Goal: Information Seeking & Learning: Learn about a topic

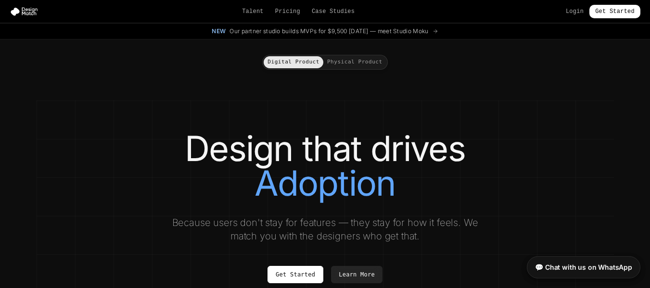
click at [347, 66] on button "Physical Product" at bounding box center [354, 62] width 63 height 12
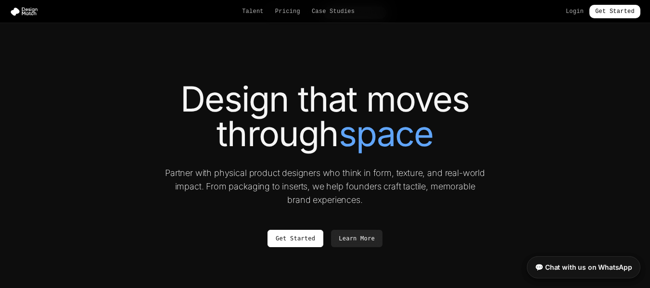
scroll to position [45, 0]
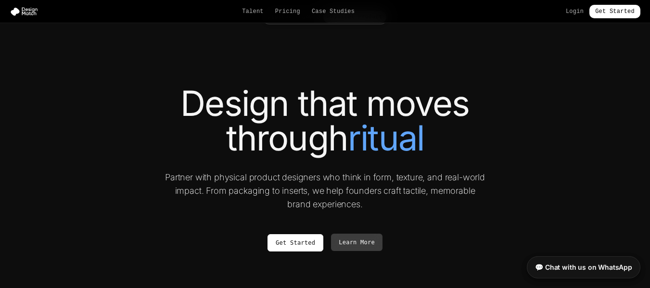
click at [351, 239] on link "Learn More" at bounding box center [356, 242] width 51 height 17
click at [26, 8] on img at bounding box center [26, 12] width 33 height 10
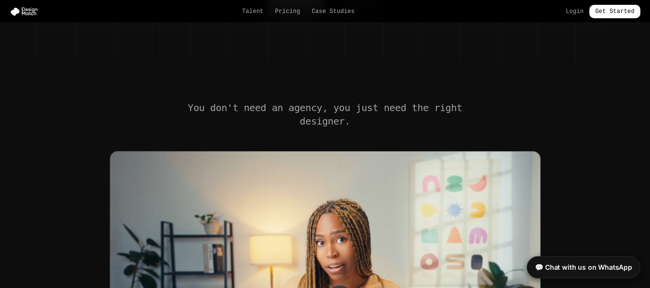
scroll to position [269, 0]
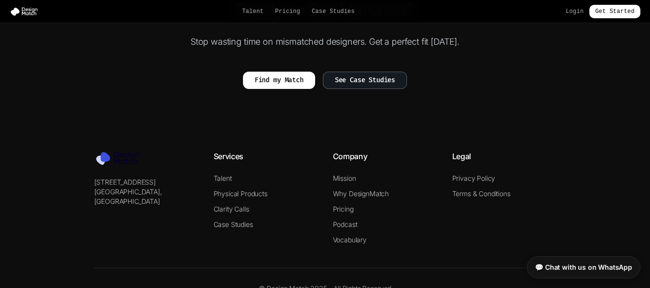
scroll to position [2307, 0]
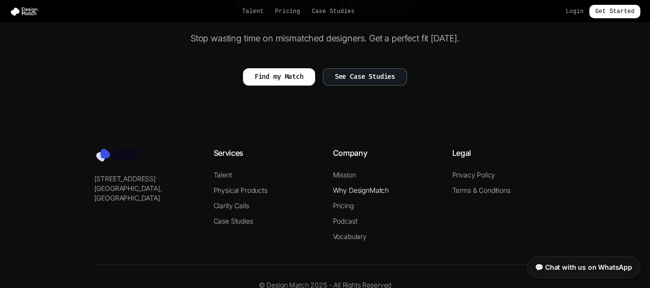
click at [353, 186] on link "Why DesignMatch" at bounding box center [361, 190] width 56 height 8
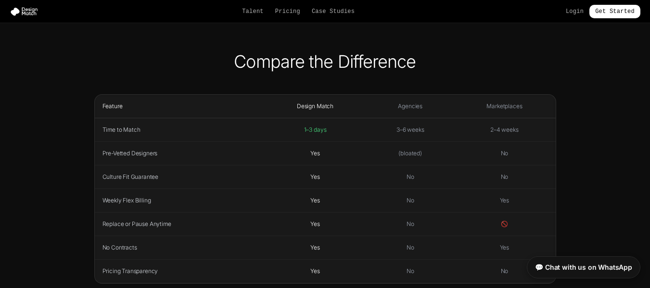
scroll to position [242, 0]
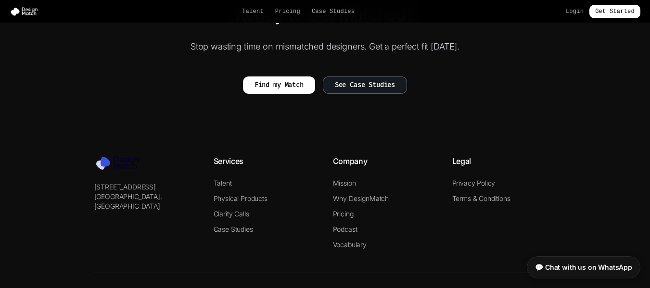
scroll to position [2307, 0]
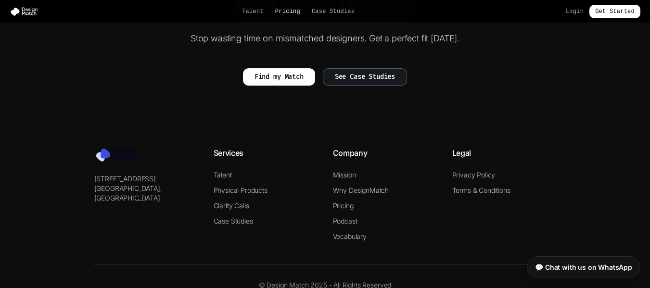
click at [299, 13] on link "Pricing" at bounding box center [287, 12] width 25 height 8
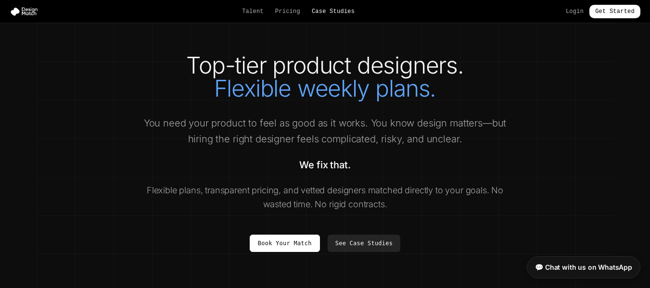
click at [330, 9] on link "Case Studies" at bounding box center [333, 12] width 43 height 8
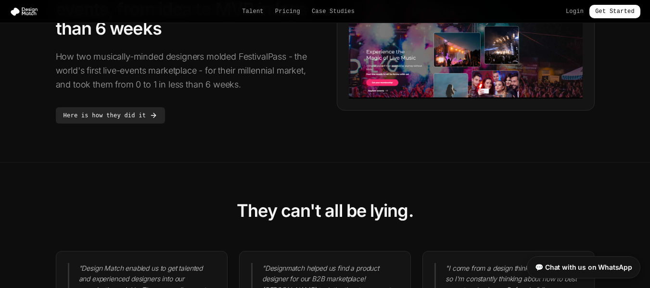
scroll to position [665, 0]
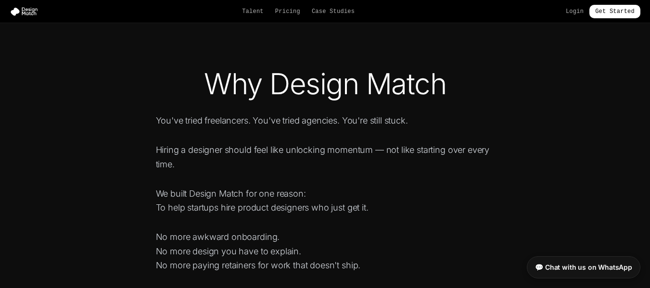
scroll to position [2307, 0]
